Goal: Navigation & Orientation: Understand site structure

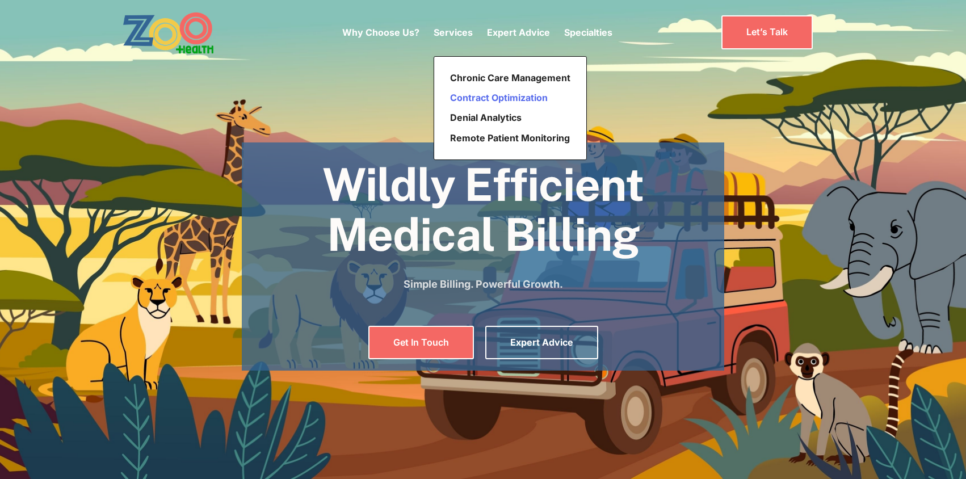
click at [468, 100] on link "Contract Optimization" at bounding box center [509, 98] width 129 height 20
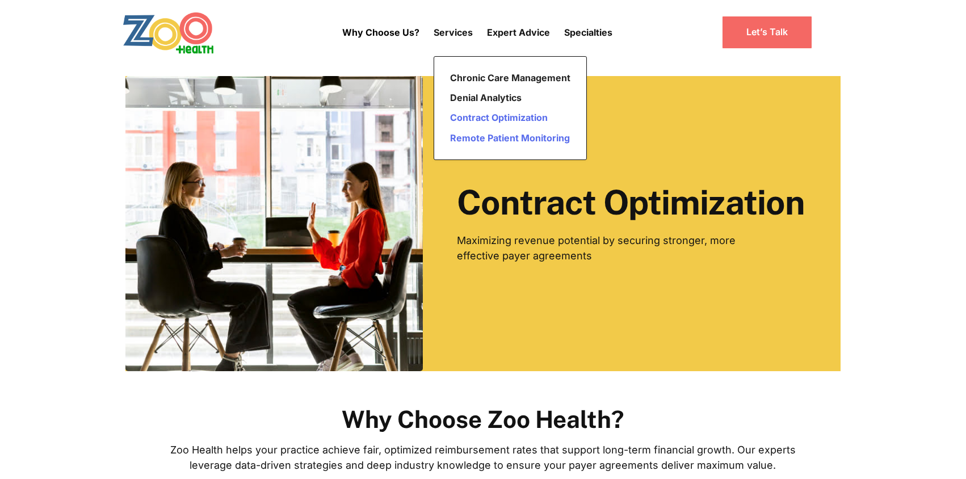
click at [479, 138] on link "Remote Patient Monitoring" at bounding box center [509, 138] width 129 height 20
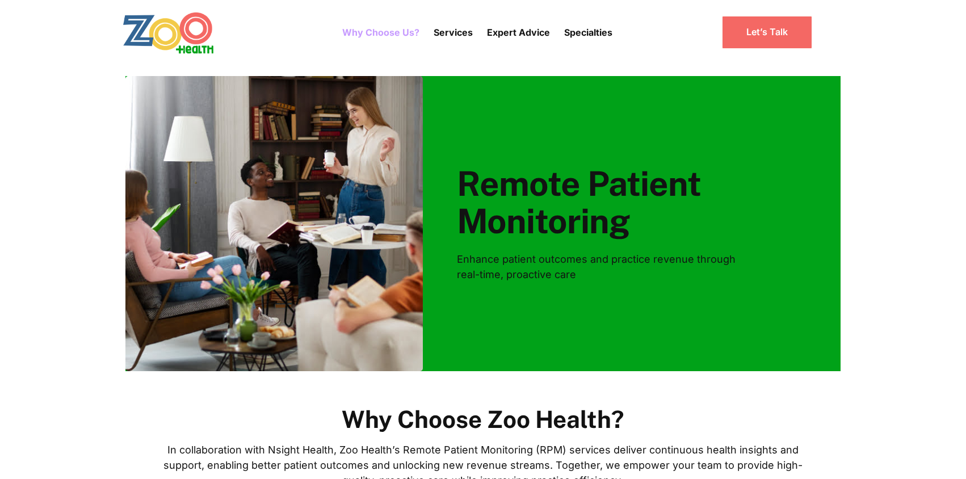
click at [406, 35] on link "Why Choose Us?" at bounding box center [380, 32] width 77 height 32
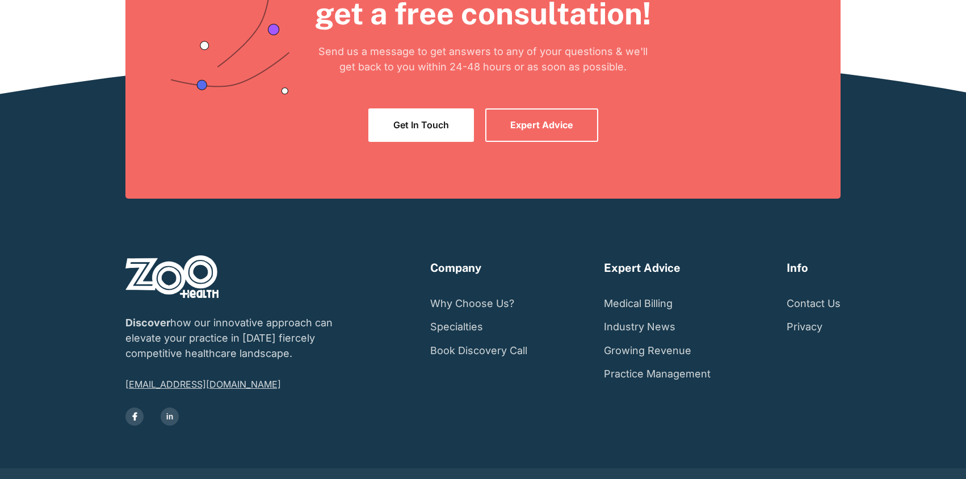
scroll to position [2980, 0]
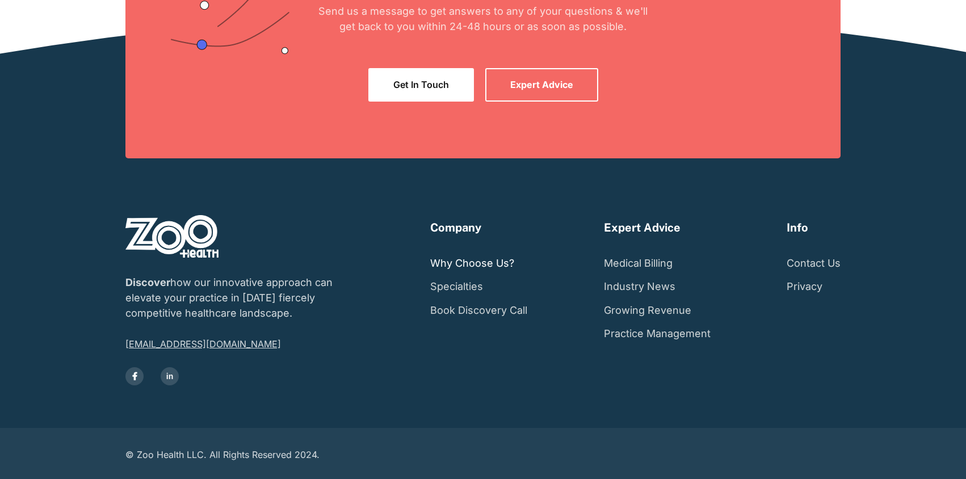
click at [495, 268] on link "Why Choose Us?" at bounding box center [472, 263] width 84 height 24
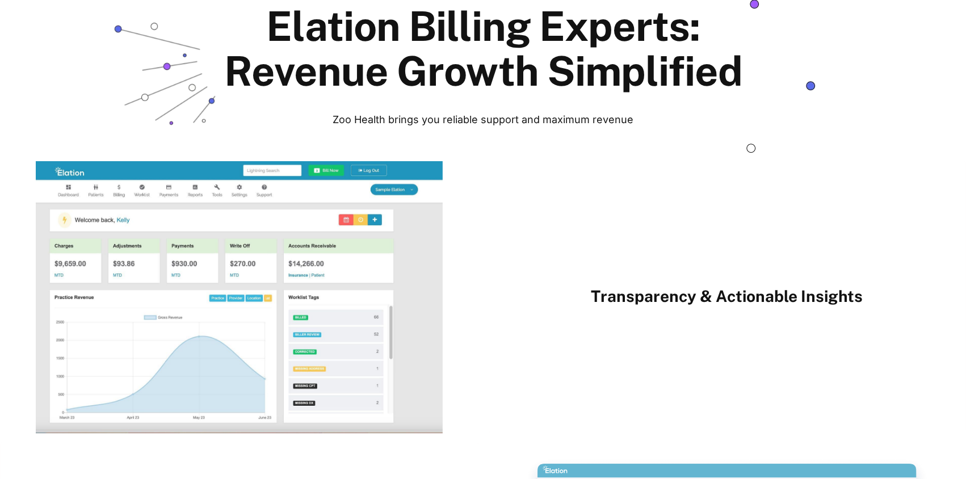
scroll to position [1525, 0]
